Goal: Task Accomplishment & Management: Manage account settings

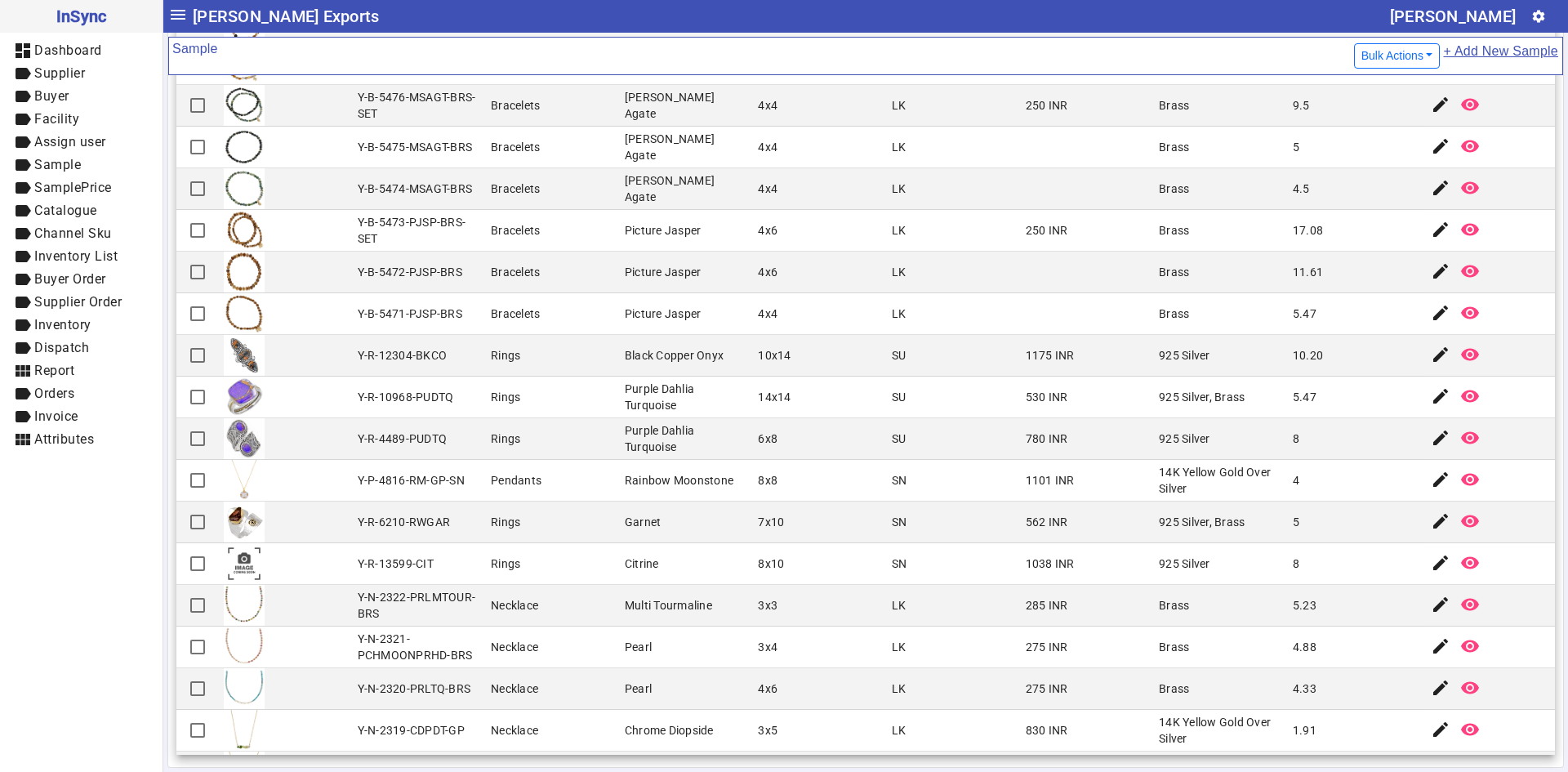
scroll to position [3484, 0]
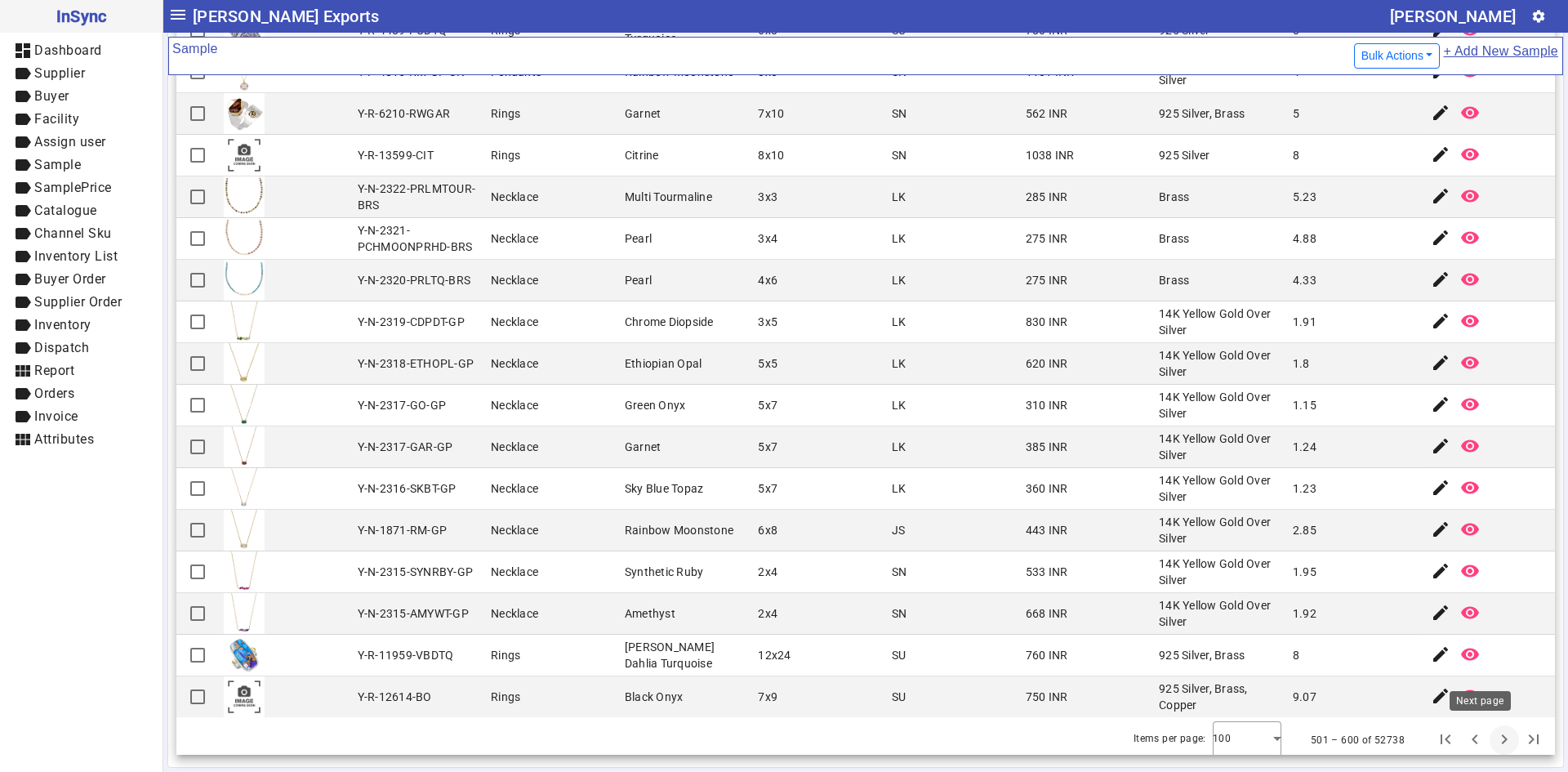
click at [1485, 743] on span "Next page" at bounding box center [1505, 739] width 39 height 39
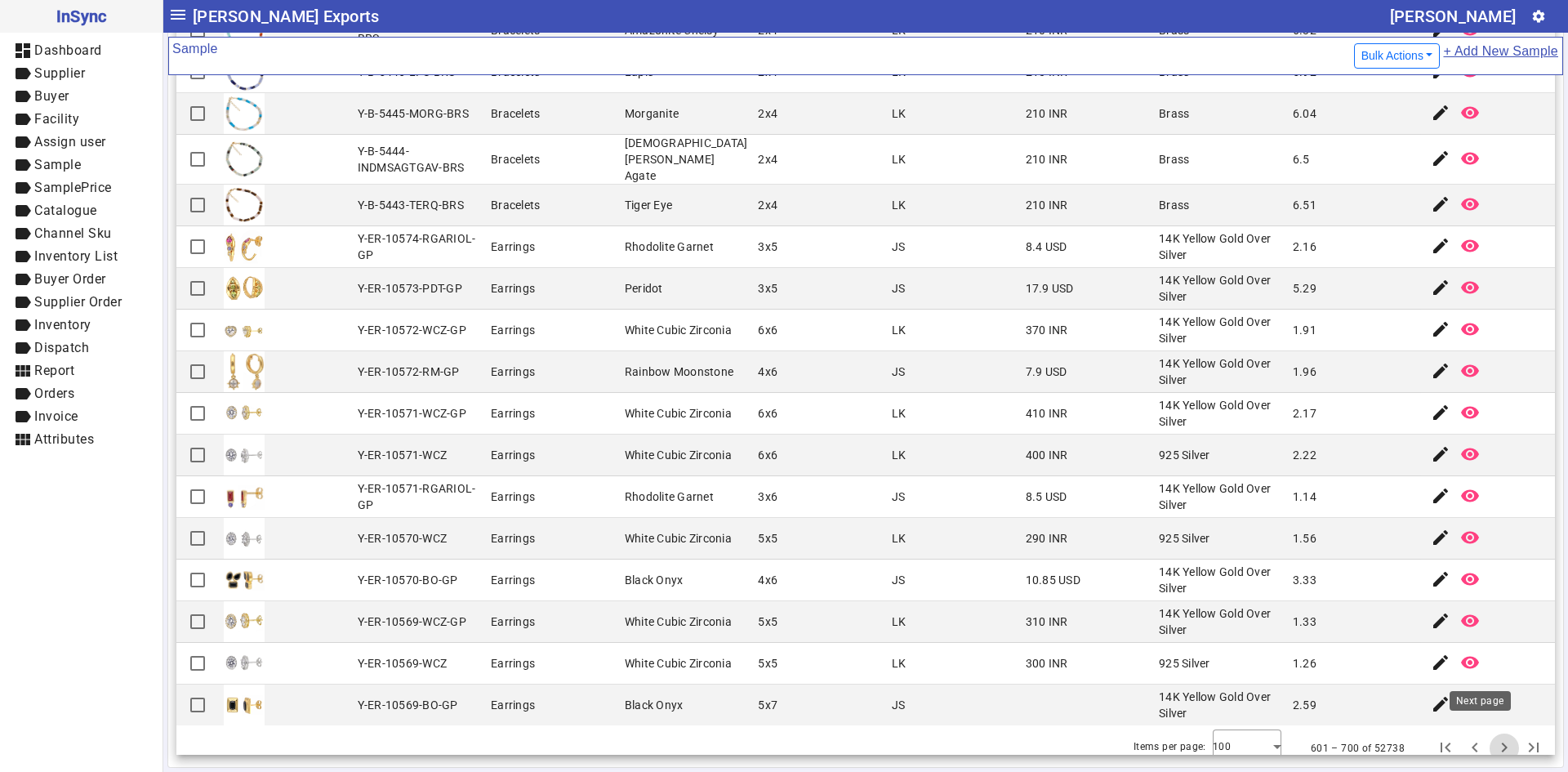
click at [1485, 729] on span "Next page" at bounding box center [1505, 748] width 39 height 39
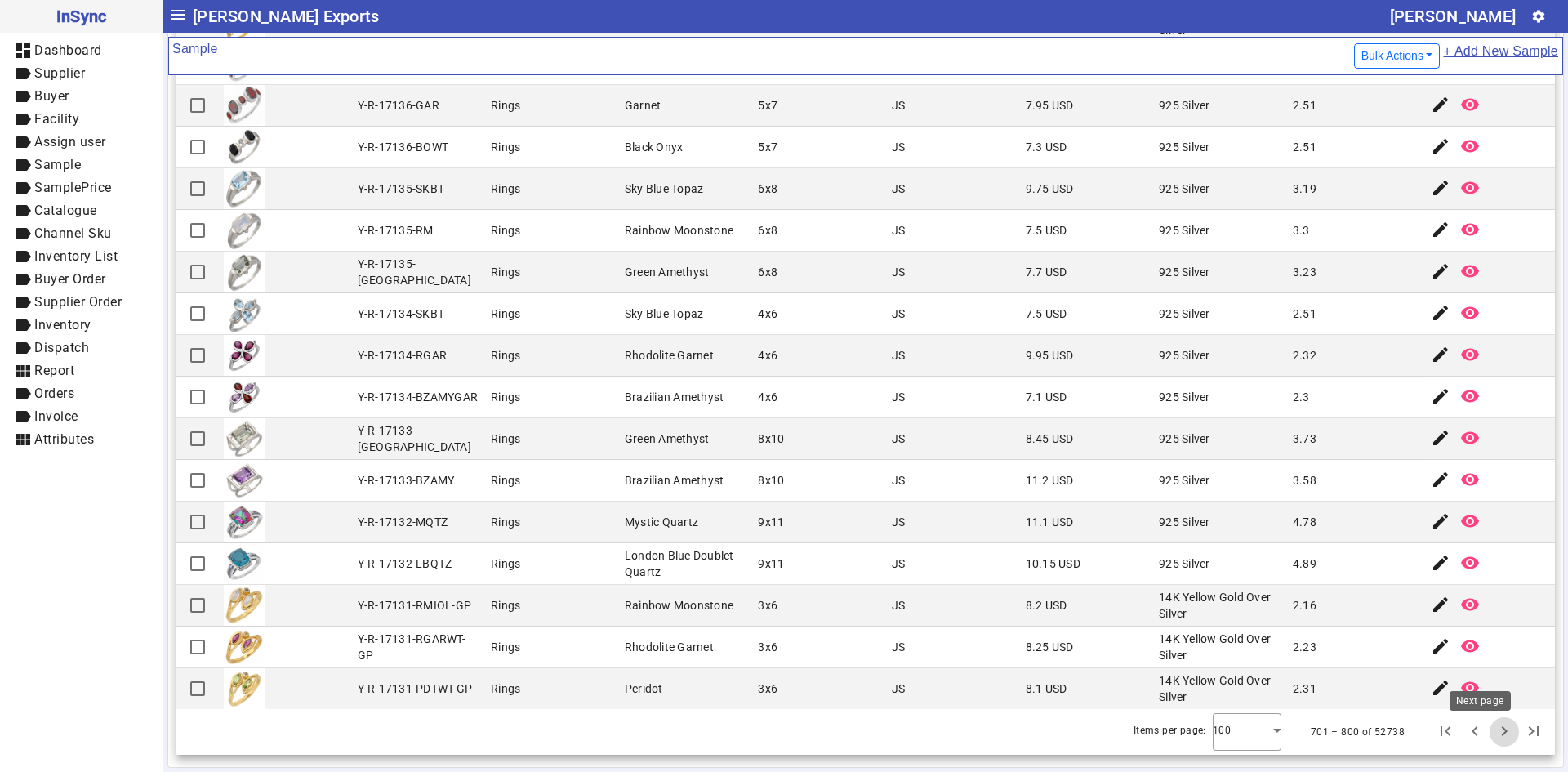
click at [1488, 734] on span "Next page" at bounding box center [1505, 732] width 39 height 39
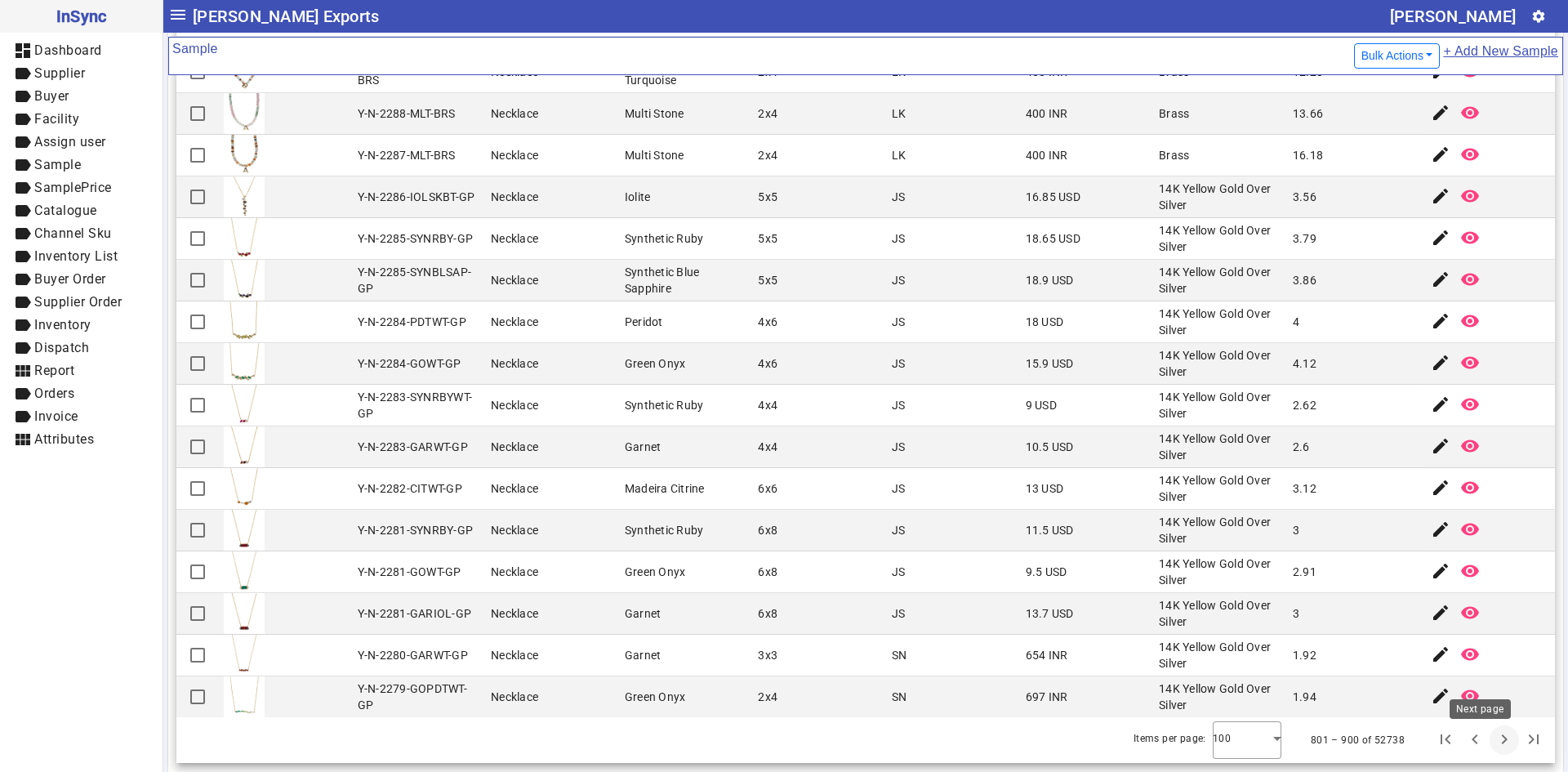
click at [1485, 746] on span "Next page" at bounding box center [1505, 739] width 39 height 39
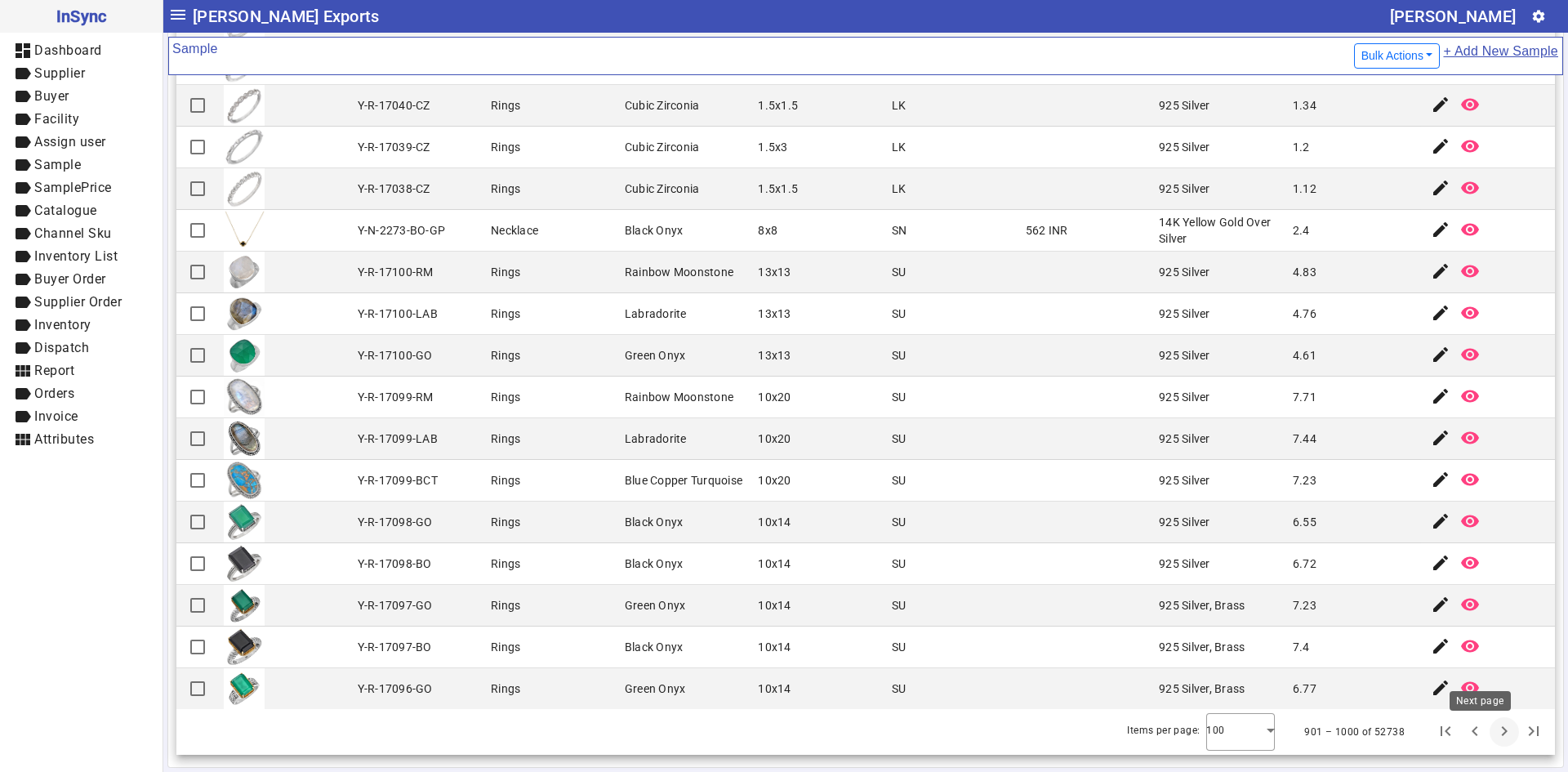
click at [1485, 734] on span "Next page" at bounding box center [1505, 732] width 39 height 39
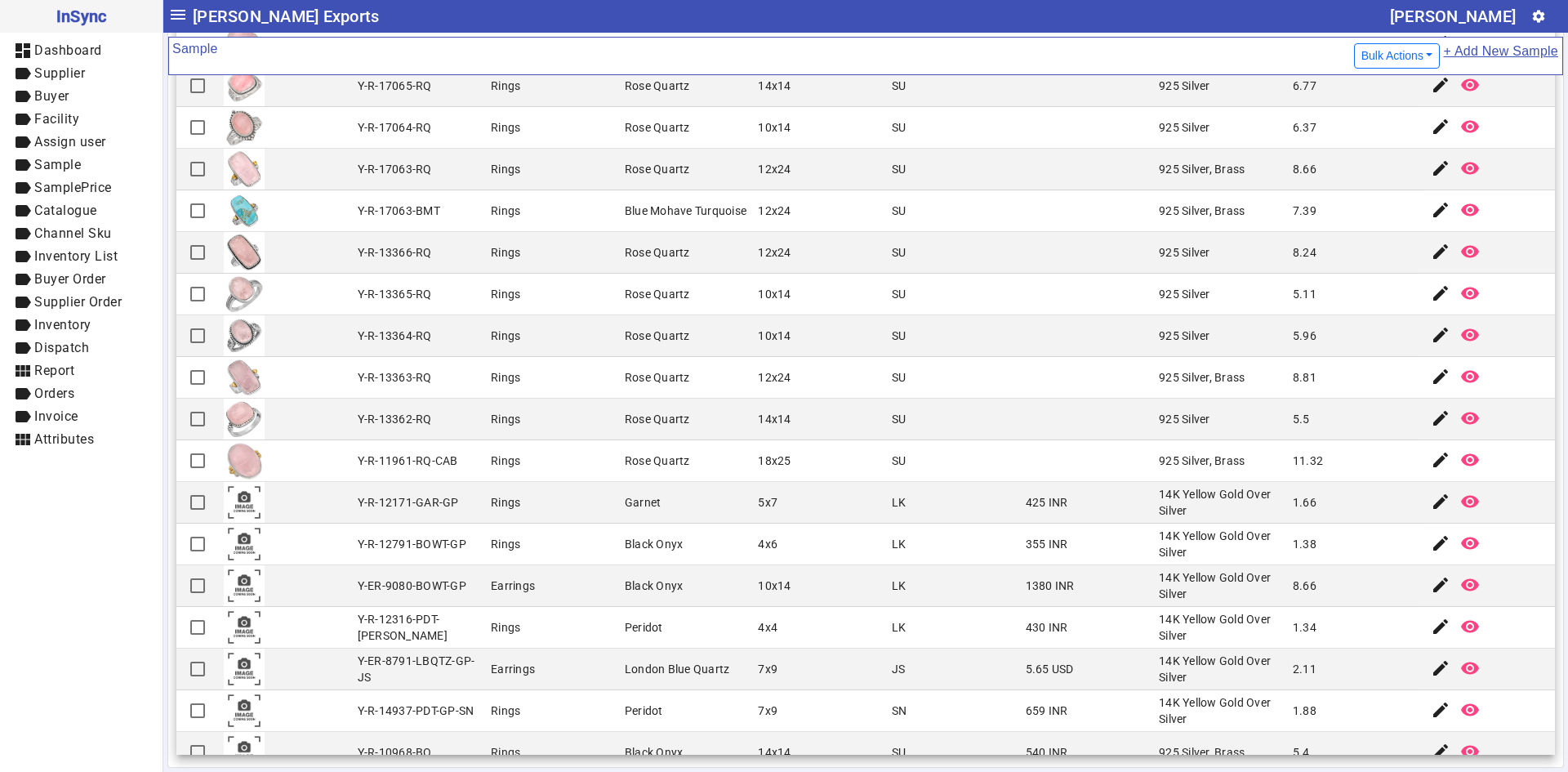
scroll to position [1552, 0]
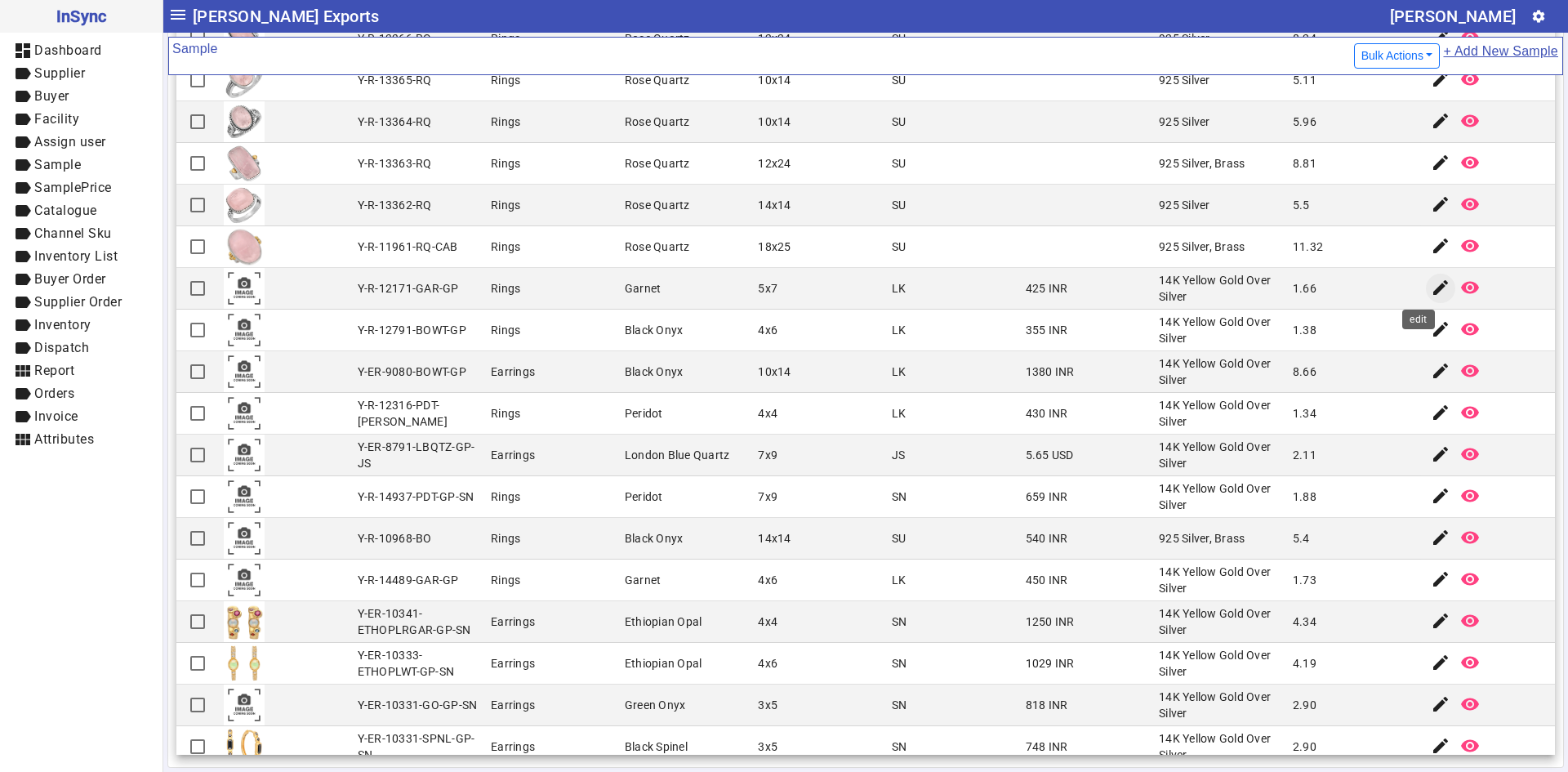
click at [1431, 285] on mat-icon "edit" at bounding box center [1440, 287] width 19 height 19
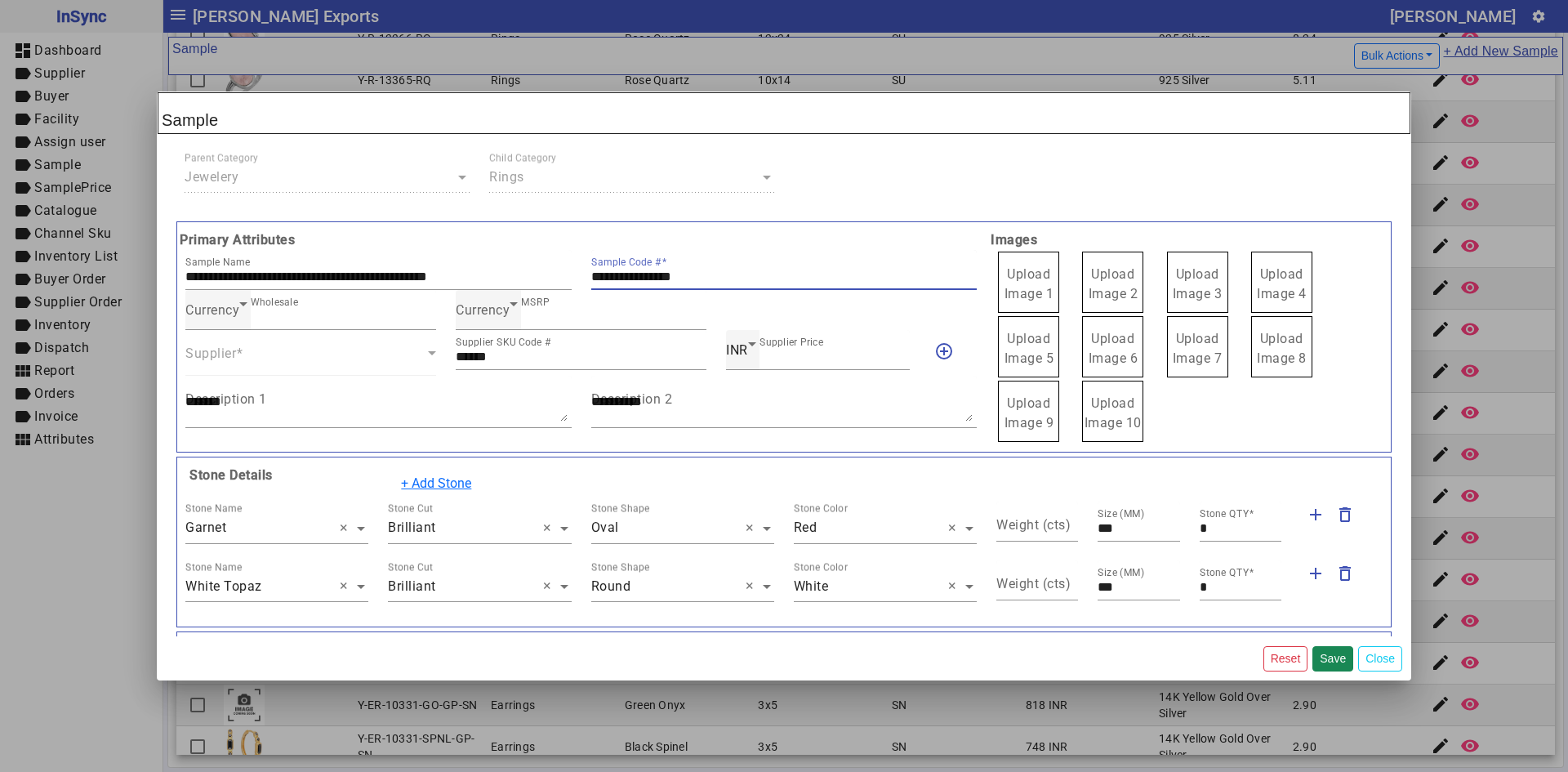
drag, startPoint x: 728, startPoint y: 277, endPoint x: 572, endPoint y: 276, distance: 156.0
click at [572, 276] on div "**********" at bounding box center [582, 270] width 811 height 40
click at [1034, 279] on span "Upload Image 1" at bounding box center [1030, 284] width 50 height 36
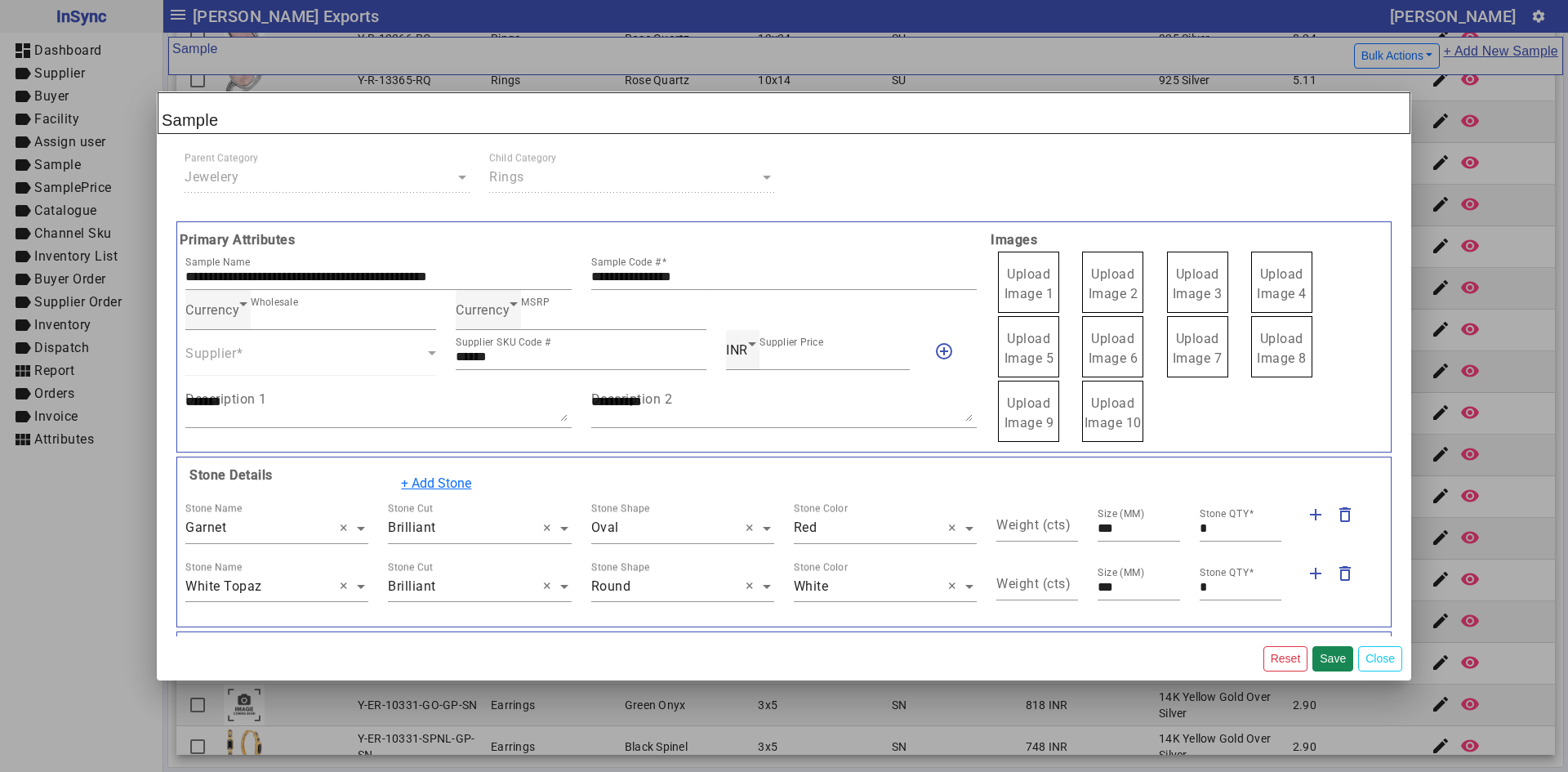
click at [0, 0] on input "Upload Image 1" at bounding box center [0, 0] width 0 height 0
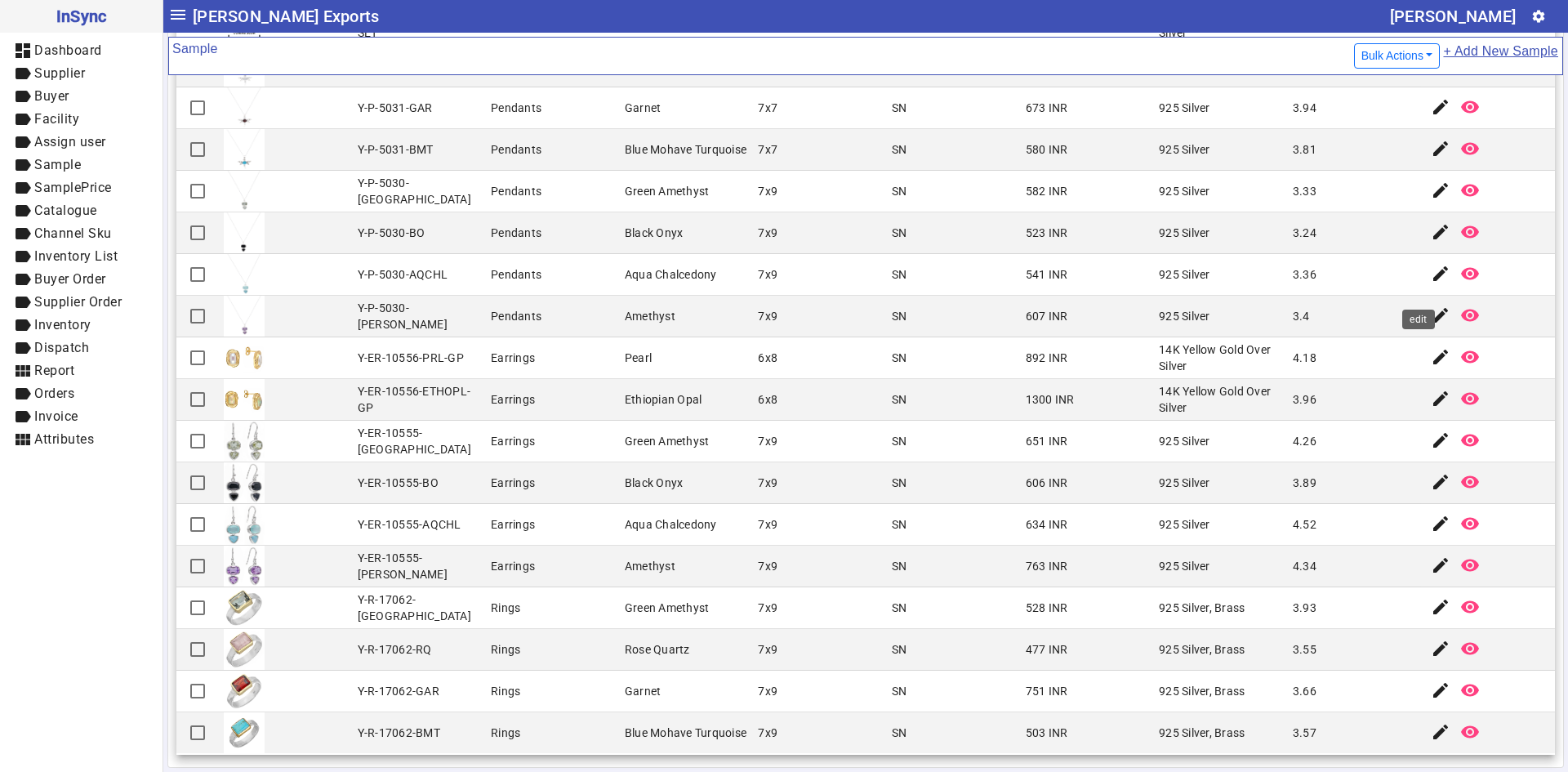
scroll to position [3484, 0]
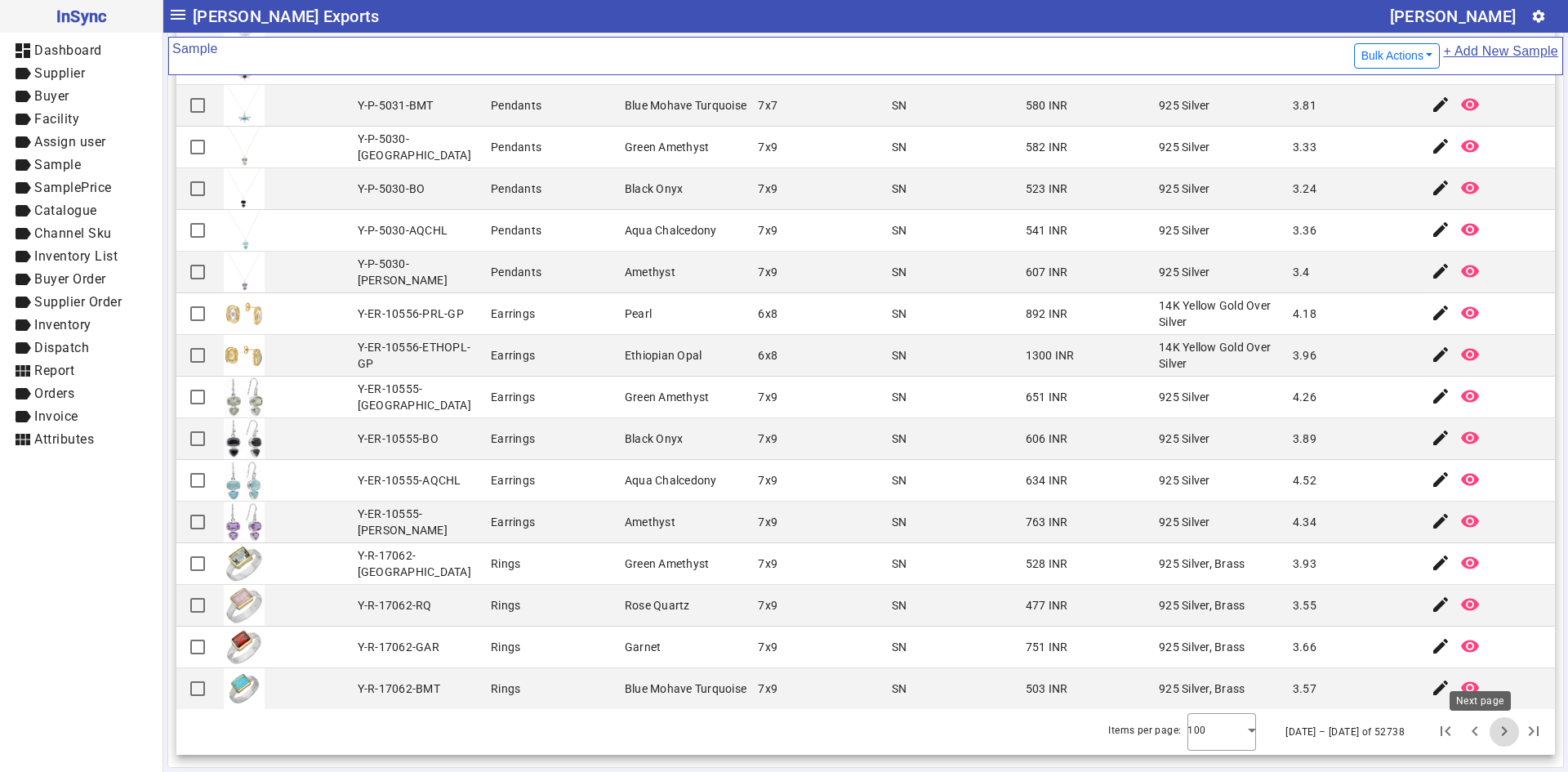
click at [1485, 732] on span "Next page" at bounding box center [1505, 732] width 39 height 39
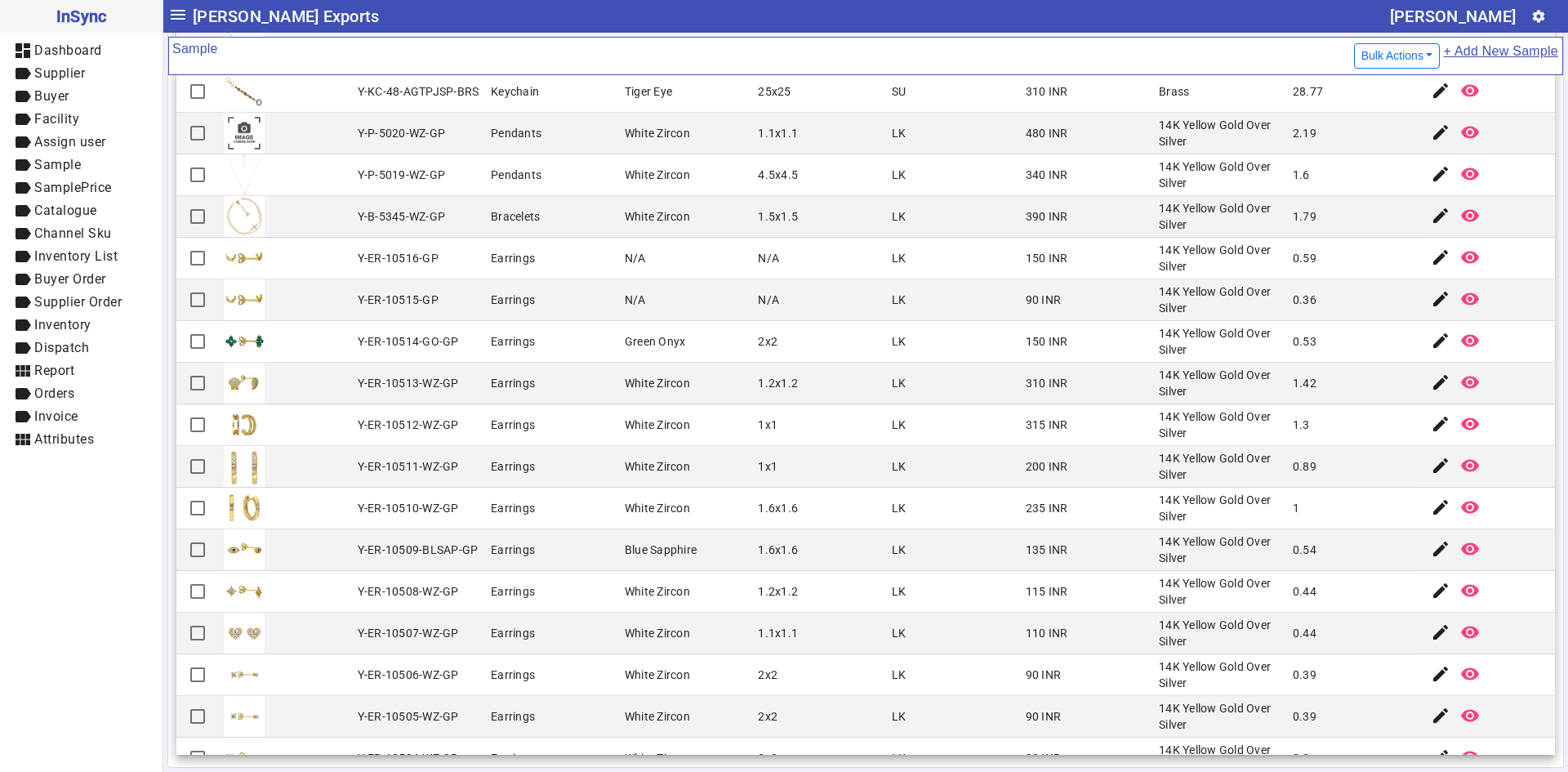
scroll to position [3022, 0]
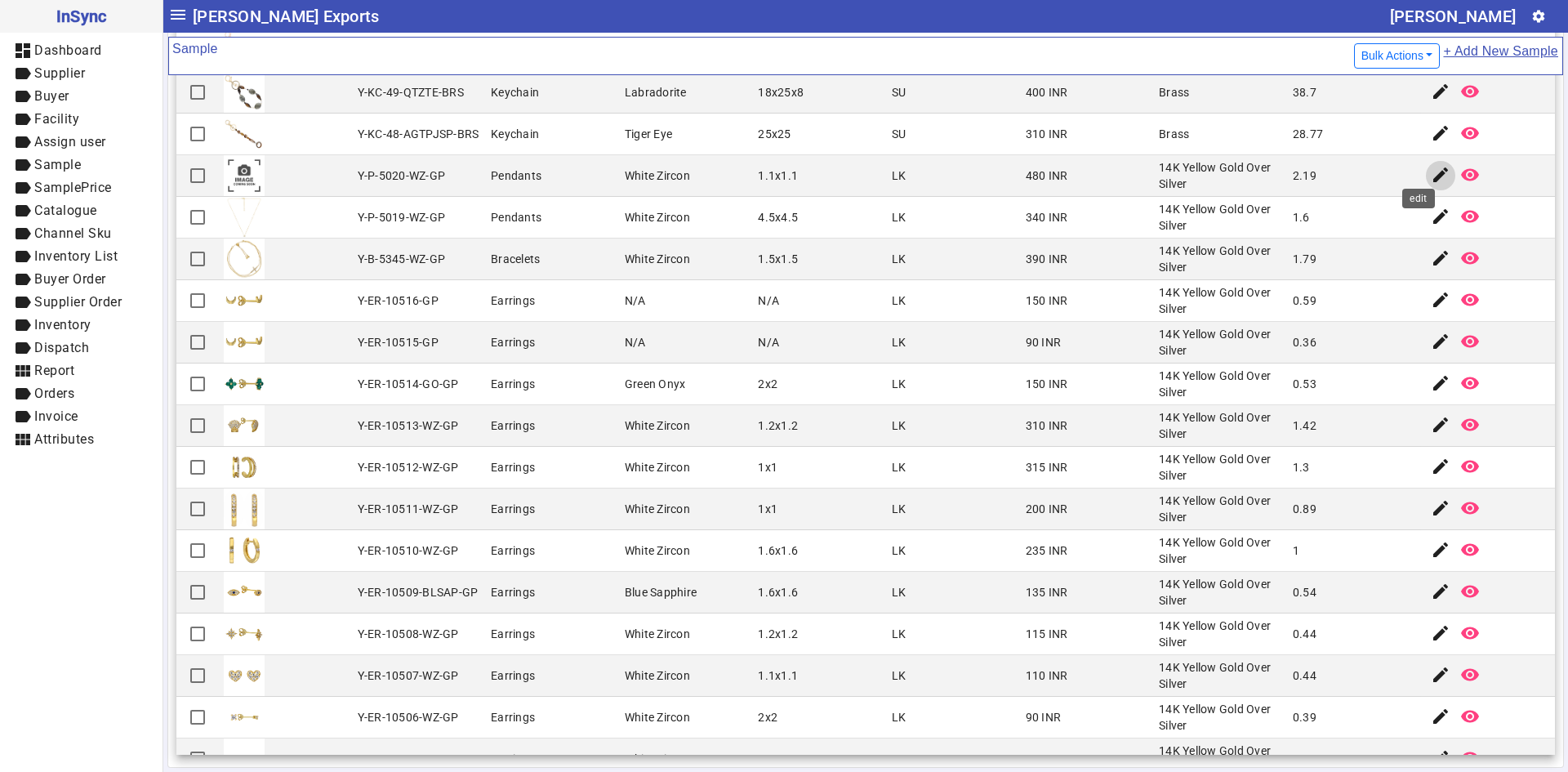
click at [1421, 178] on span "button" at bounding box center [1440, 175] width 39 height 39
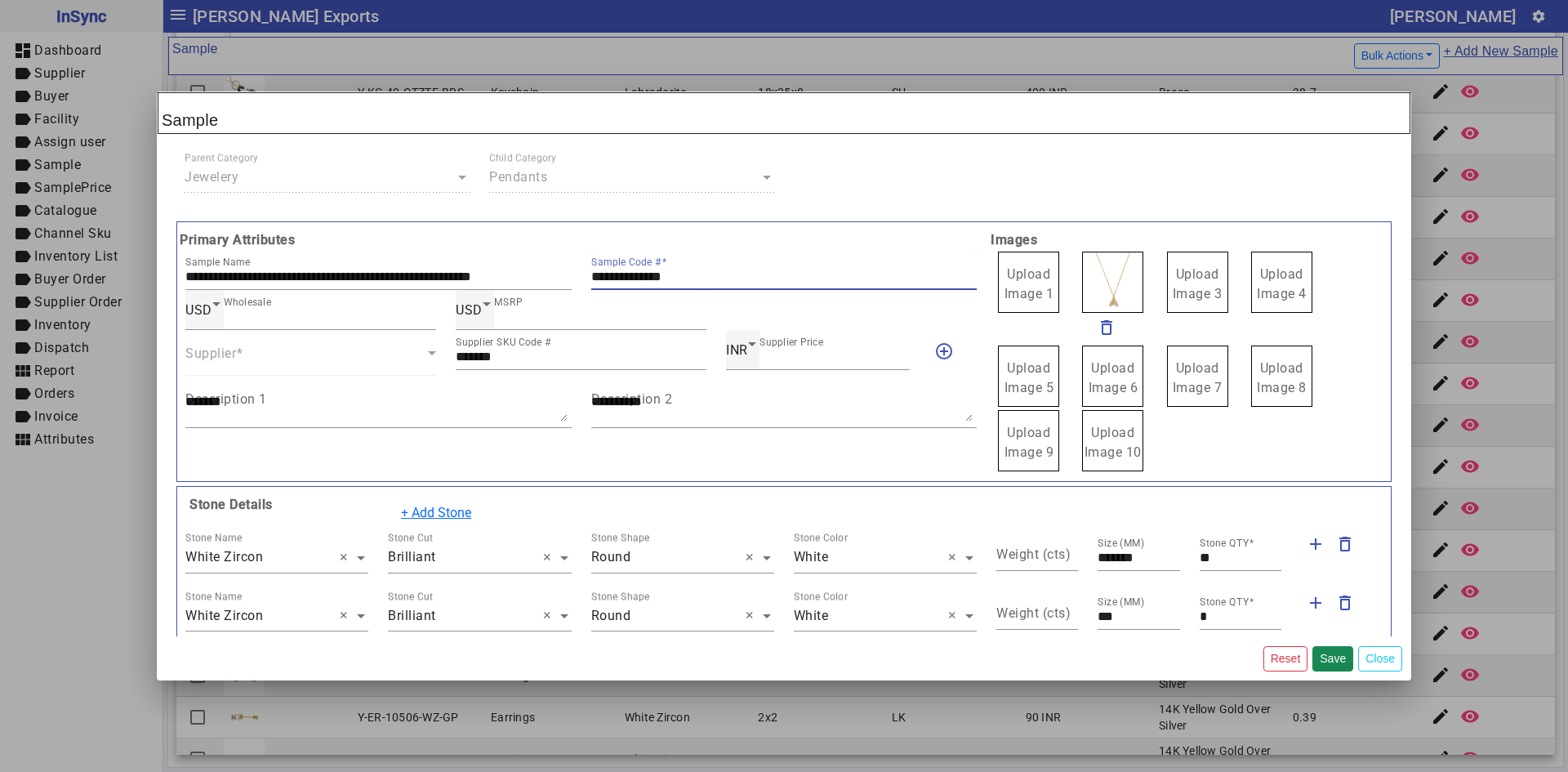
drag, startPoint x: 717, startPoint y: 275, endPoint x: 588, endPoint y: 275, distance: 129.0
click at [591, 275] on input "**********" at bounding box center [784, 276] width 386 height 13
click at [1030, 271] on span "Upload Image 1" at bounding box center [1030, 284] width 50 height 36
click at [0, 0] on input "Upload Image 1" at bounding box center [0, 0] width 0 height 0
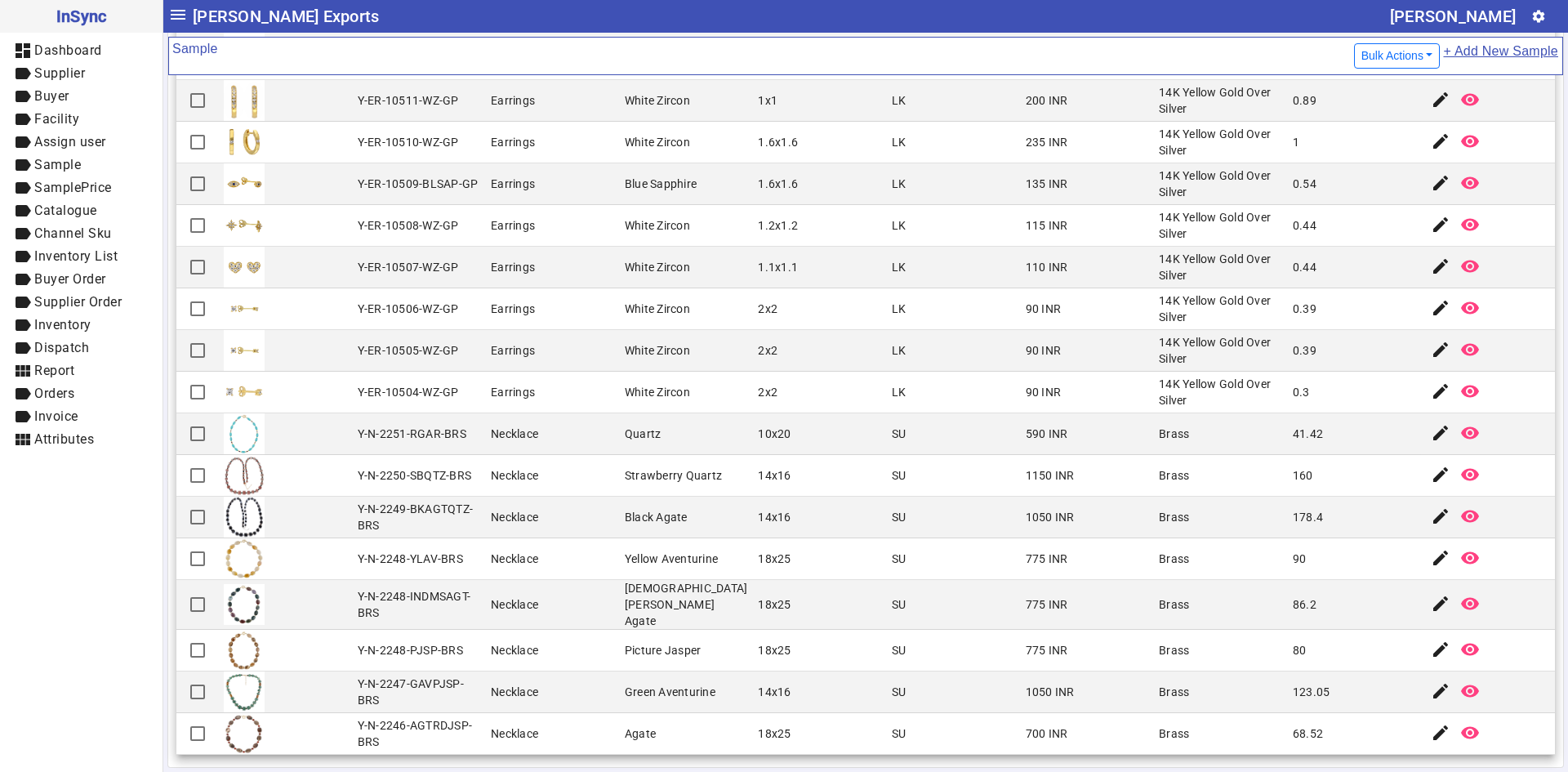
scroll to position [3500, 0]
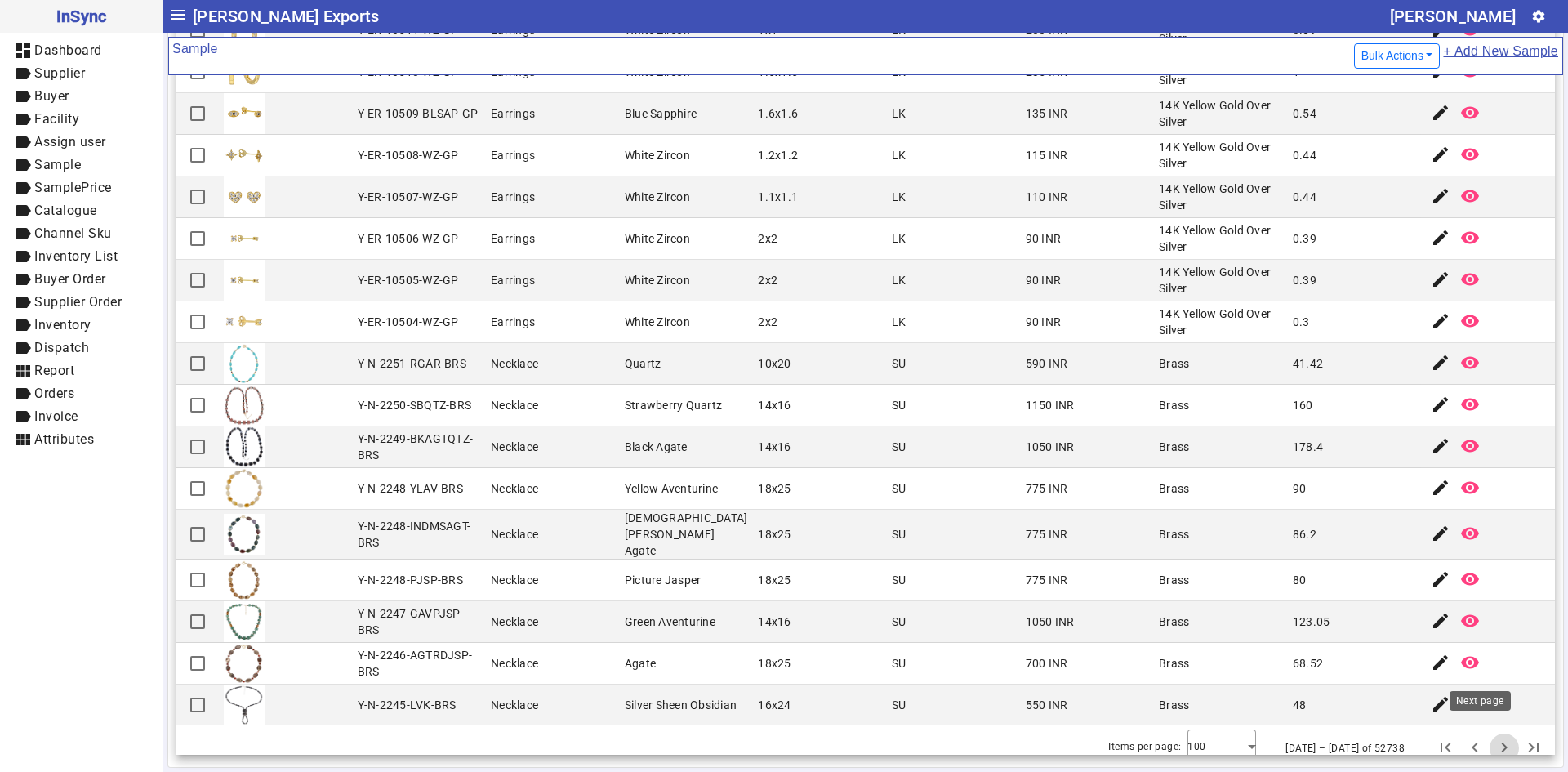
click at [1485, 739] on span "Next page" at bounding box center [1505, 748] width 39 height 39
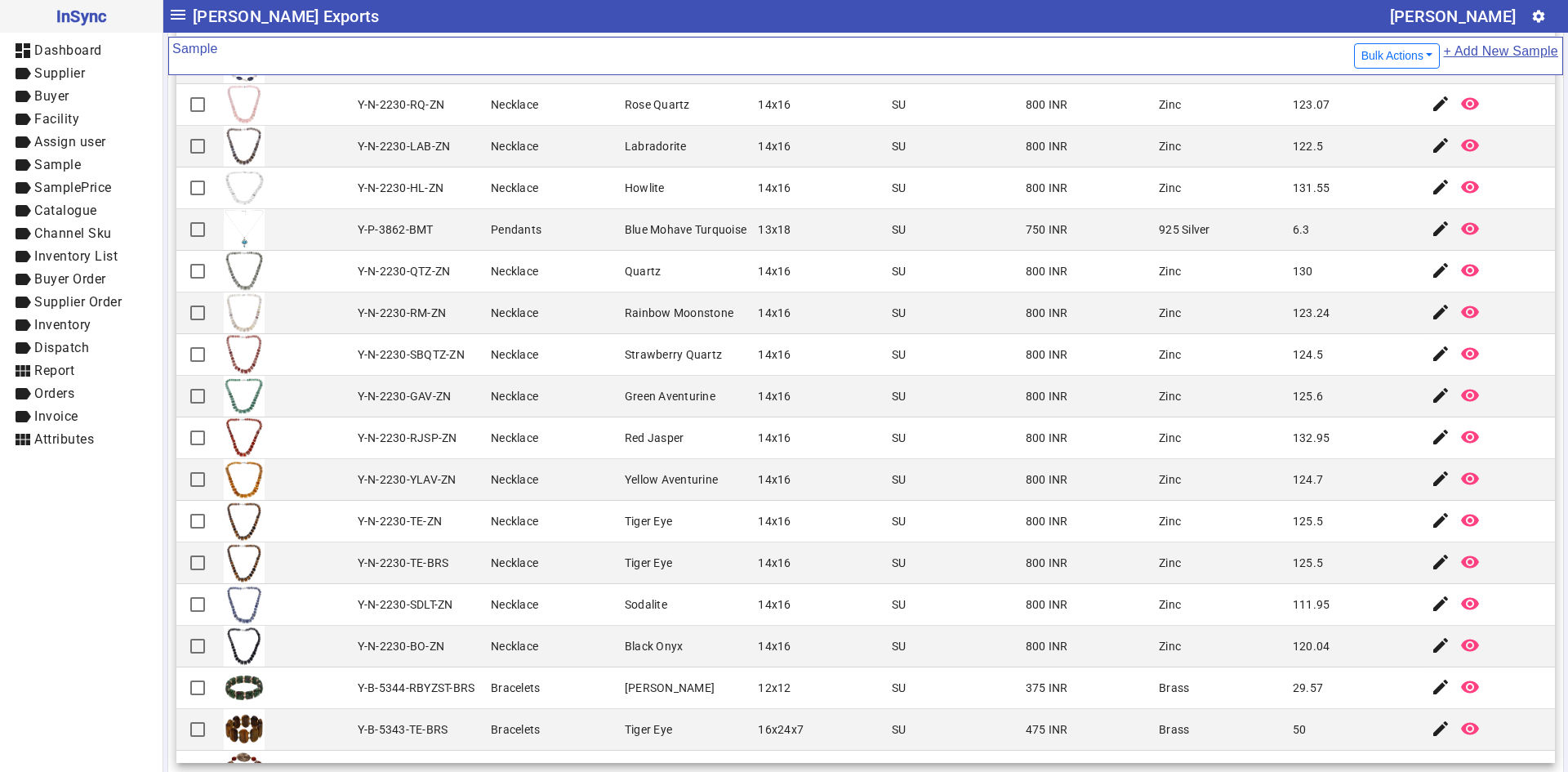
scroll to position [735, 0]
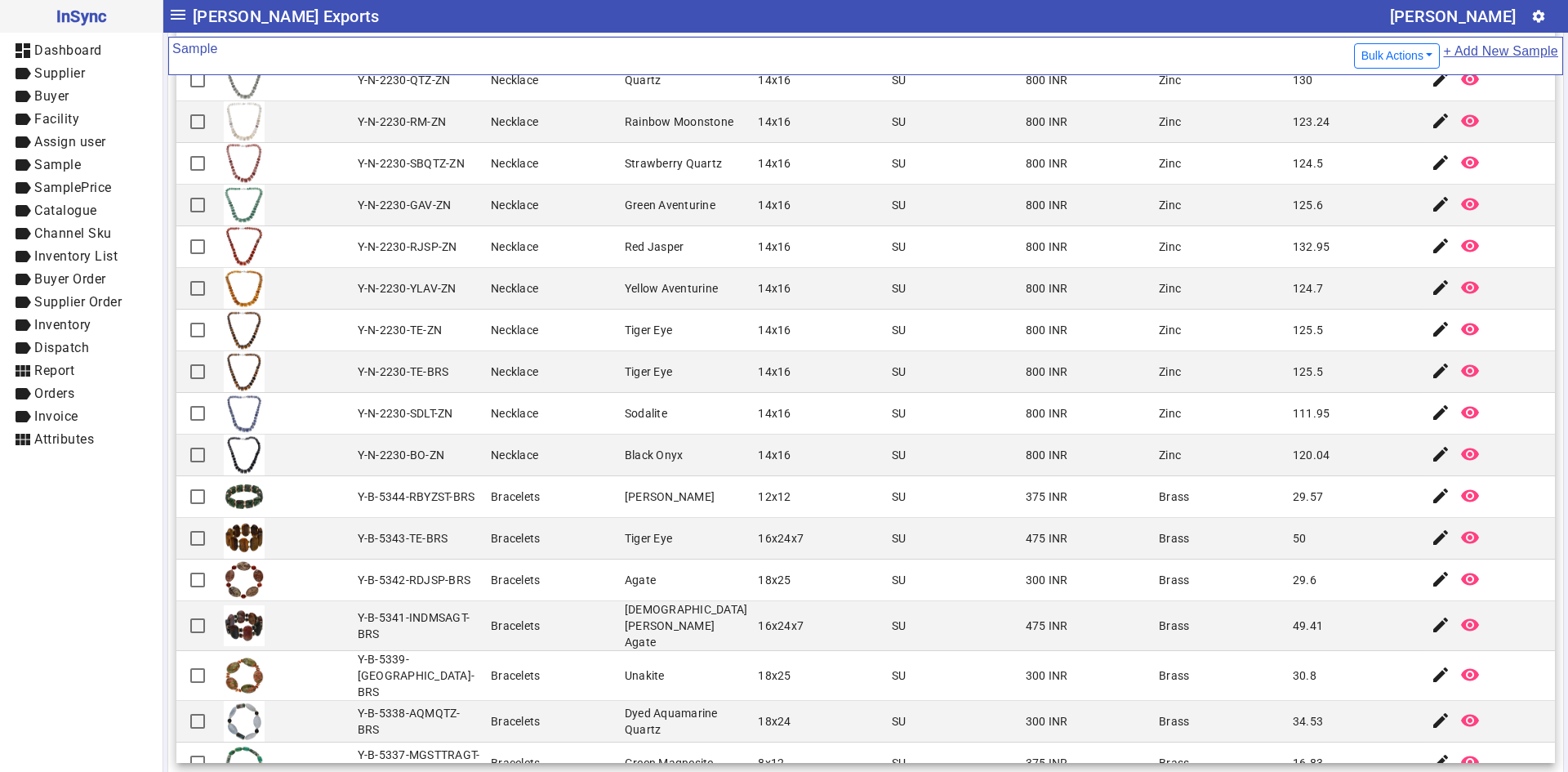
click at [262, 442] on img at bounding box center [244, 455] width 40 height 40
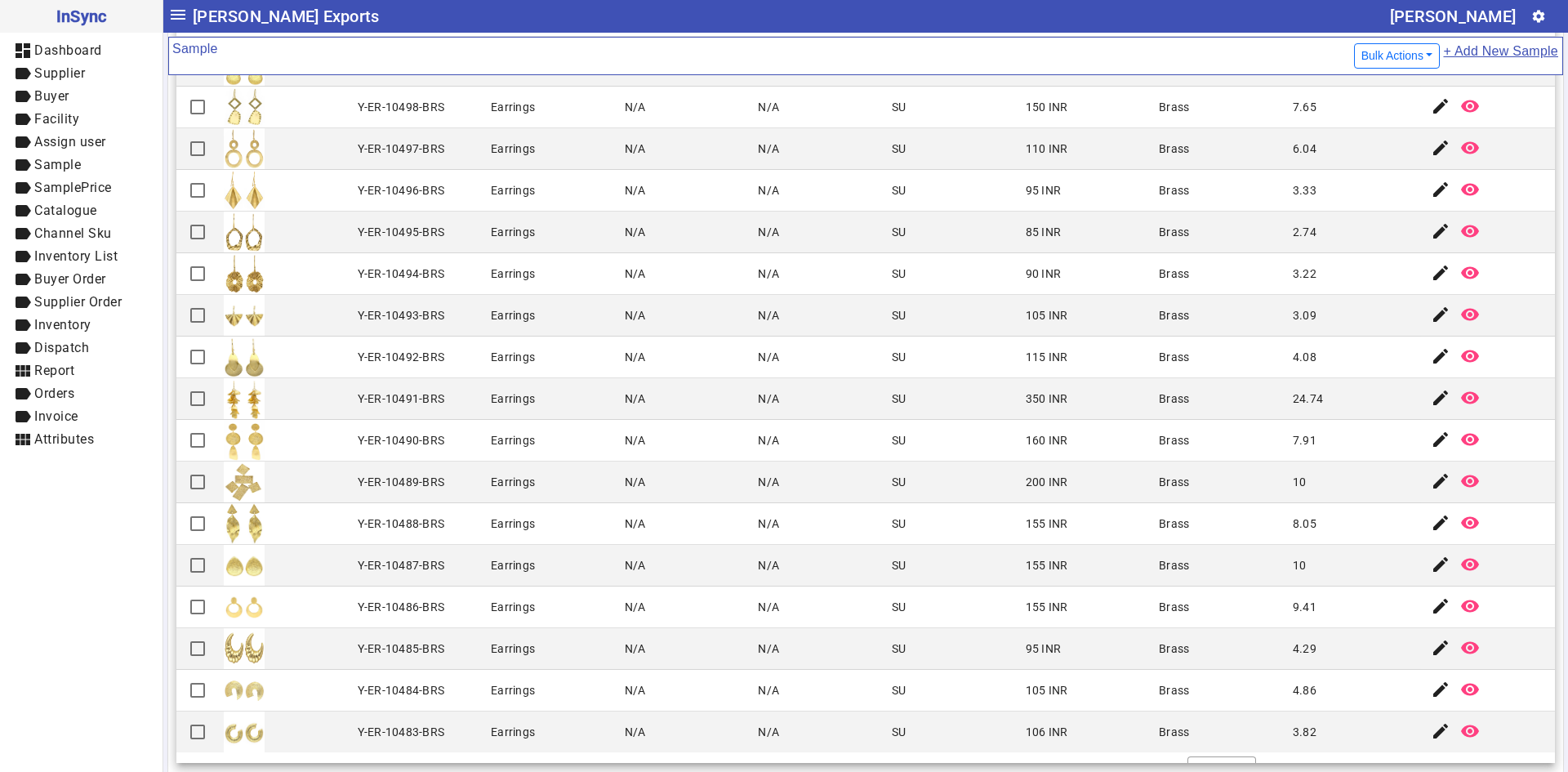
scroll to position [3484, 0]
click at [1485, 753] on span "Next page" at bounding box center [1505, 772] width 39 height 39
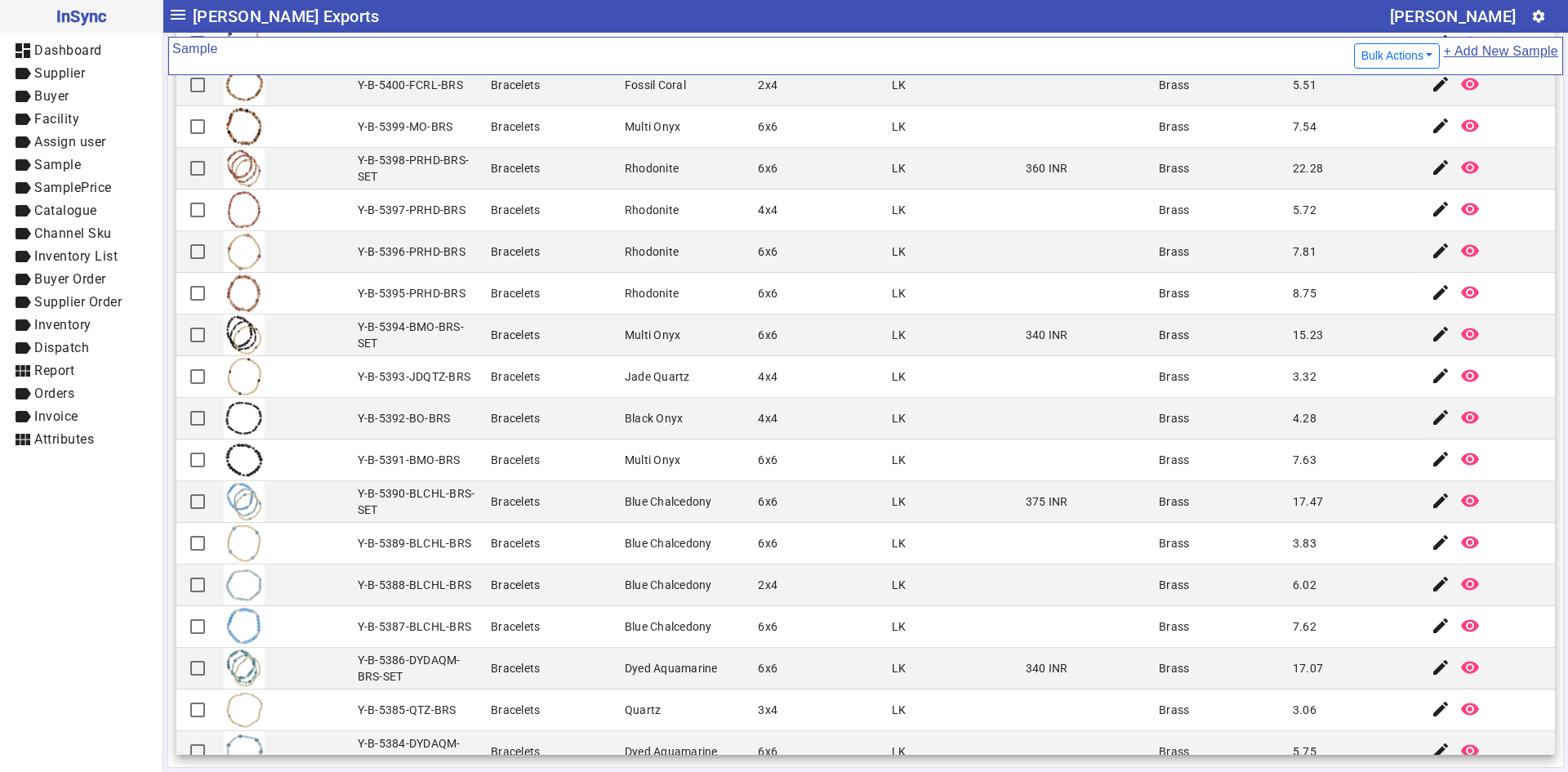
scroll to position [3493, 0]
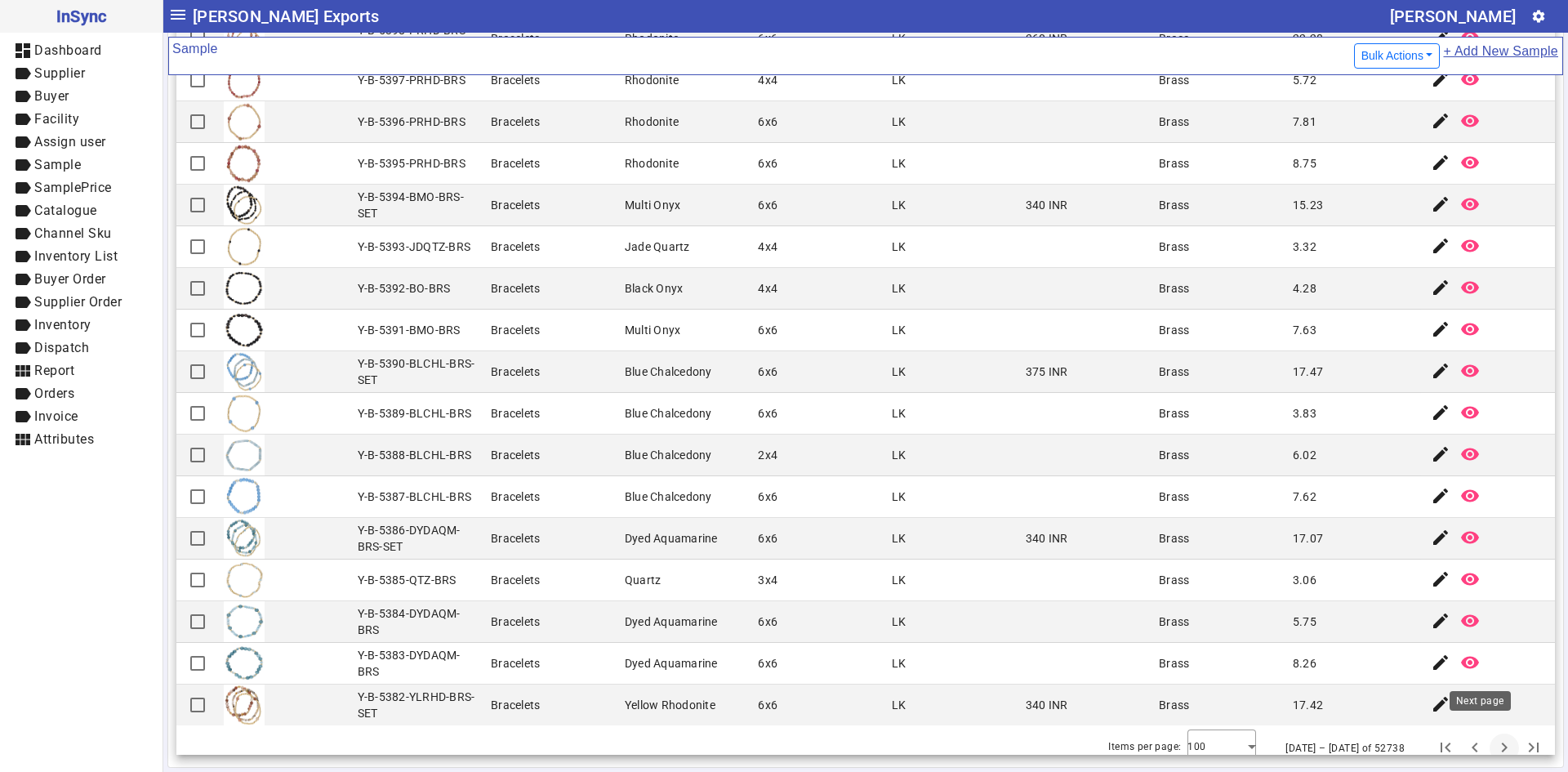
click at [1485, 731] on span "Next page" at bounding box center [1505, 748] width 39 height 39
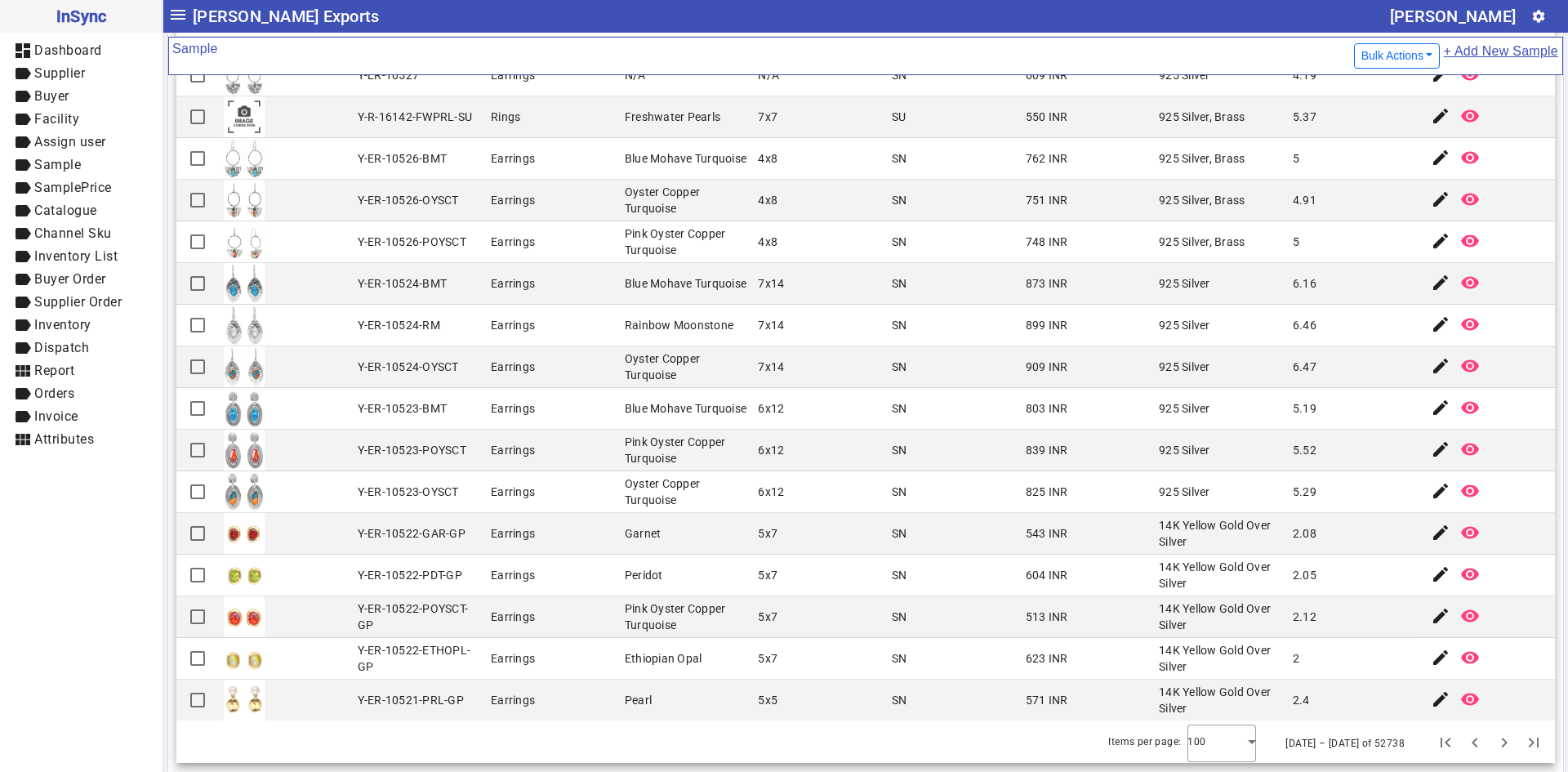
scroll to position [3484, 0]
click at [1485, 750] on span "Next page" at bounding box center [1505, 739] width 39 height 39
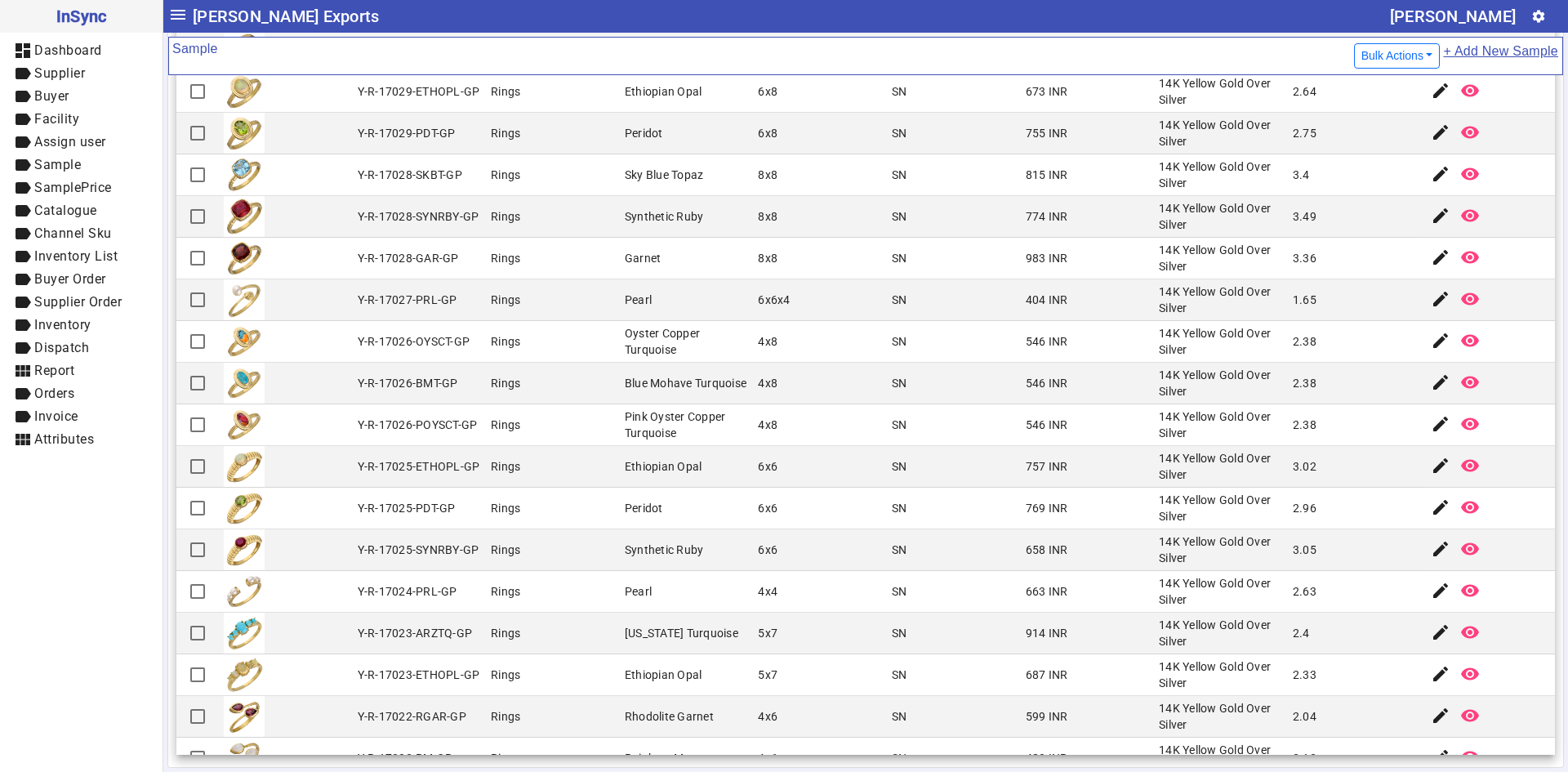
scroll to position [572, 0]
